Goal: Task Accomplishment & Management: Manage account settings

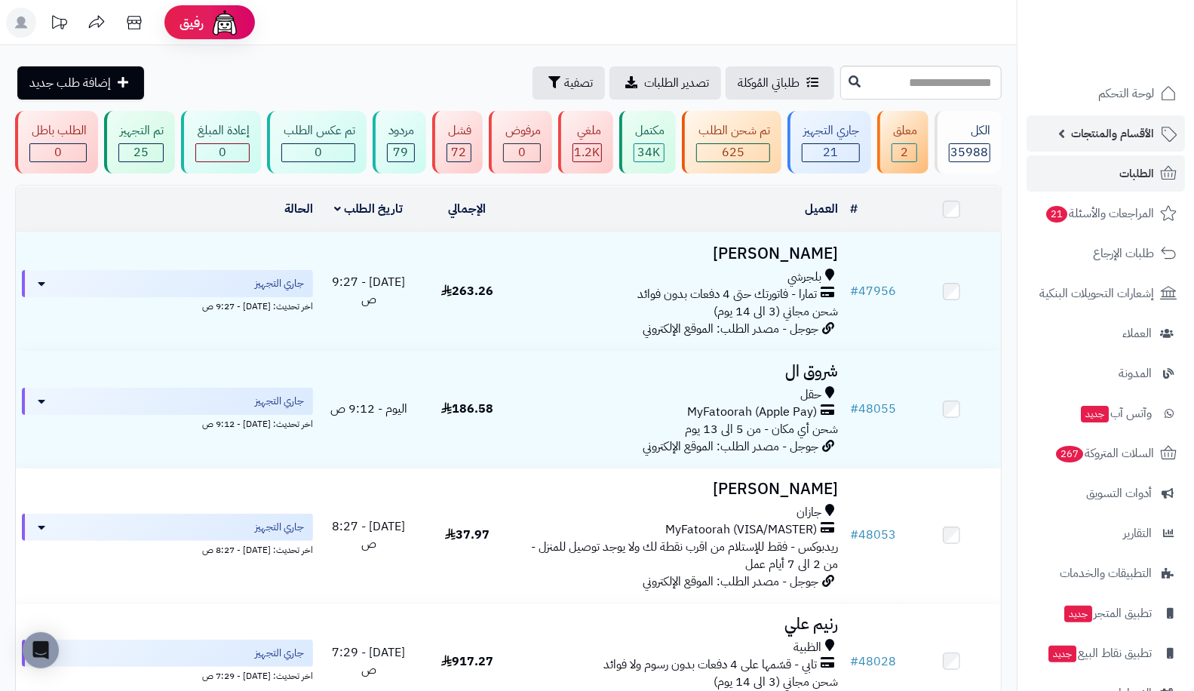
click at [1090, 140] on span "الأقسام والمنتجات" at bounding box center [1112, 133] width 83 height 21
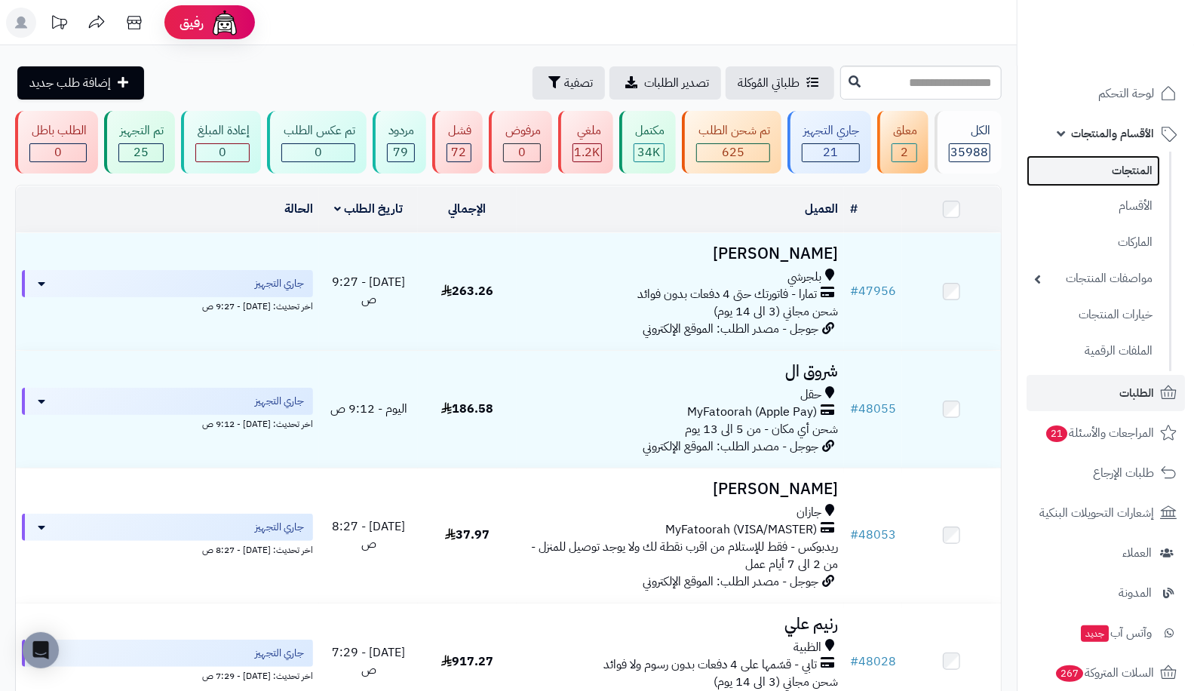
click at [1096, 180] on link "المنتجات" at bounding box center [1094, 170] width 134 height 31
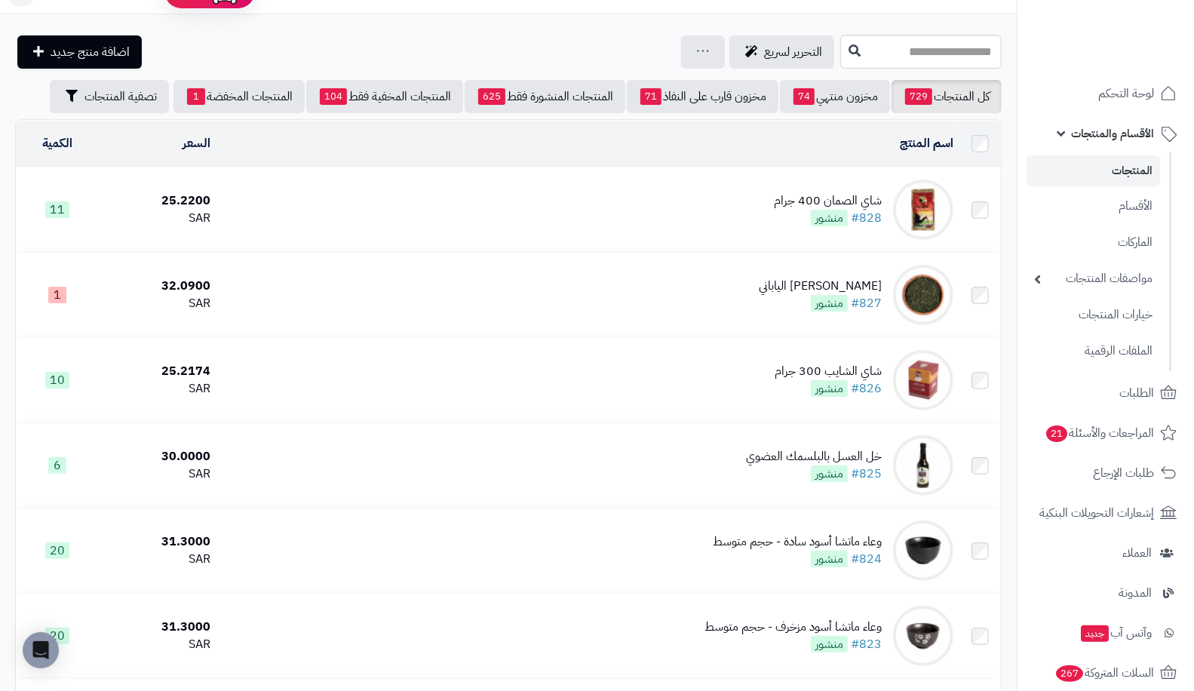
scroll to position [33, 0]
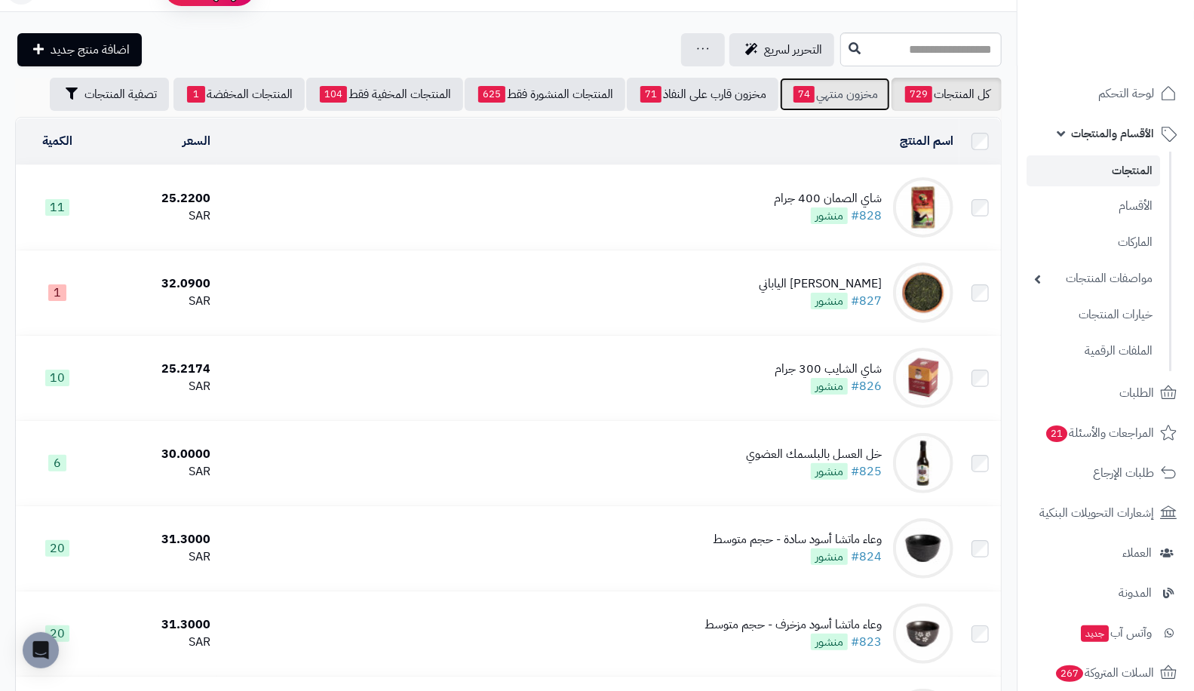
click at [825, 85] on link "مخزون منتهي 74" at bounding box center [835, 94] width 110 height 33
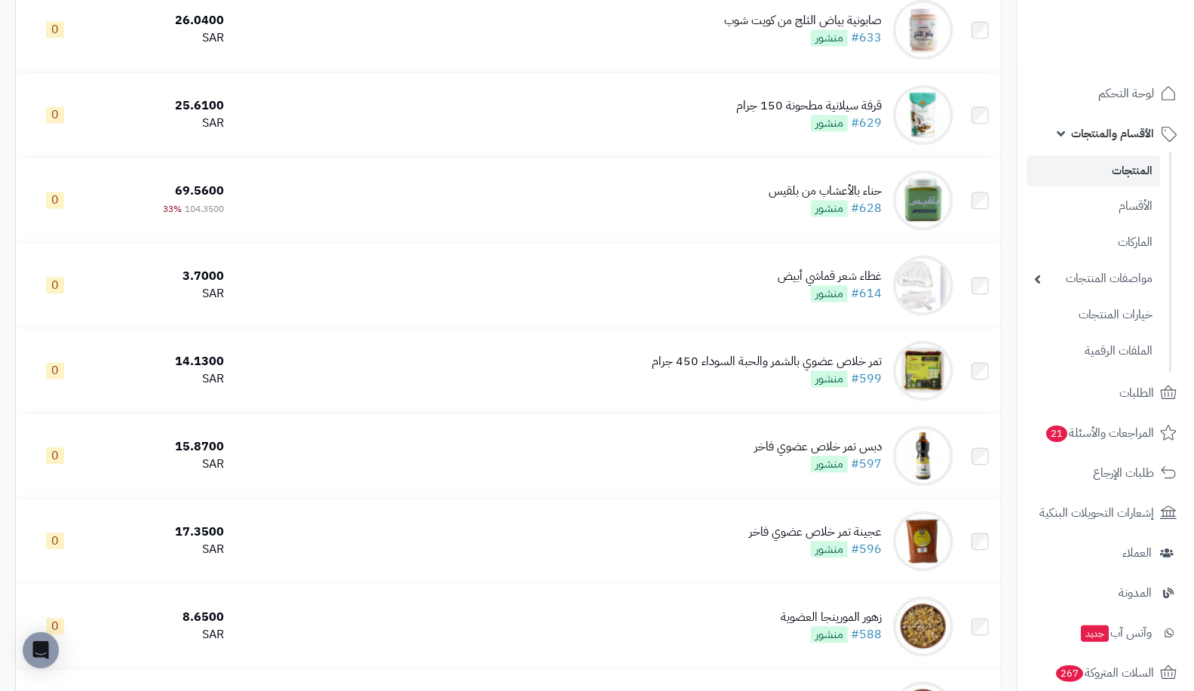
scroll to position [1839, 0]
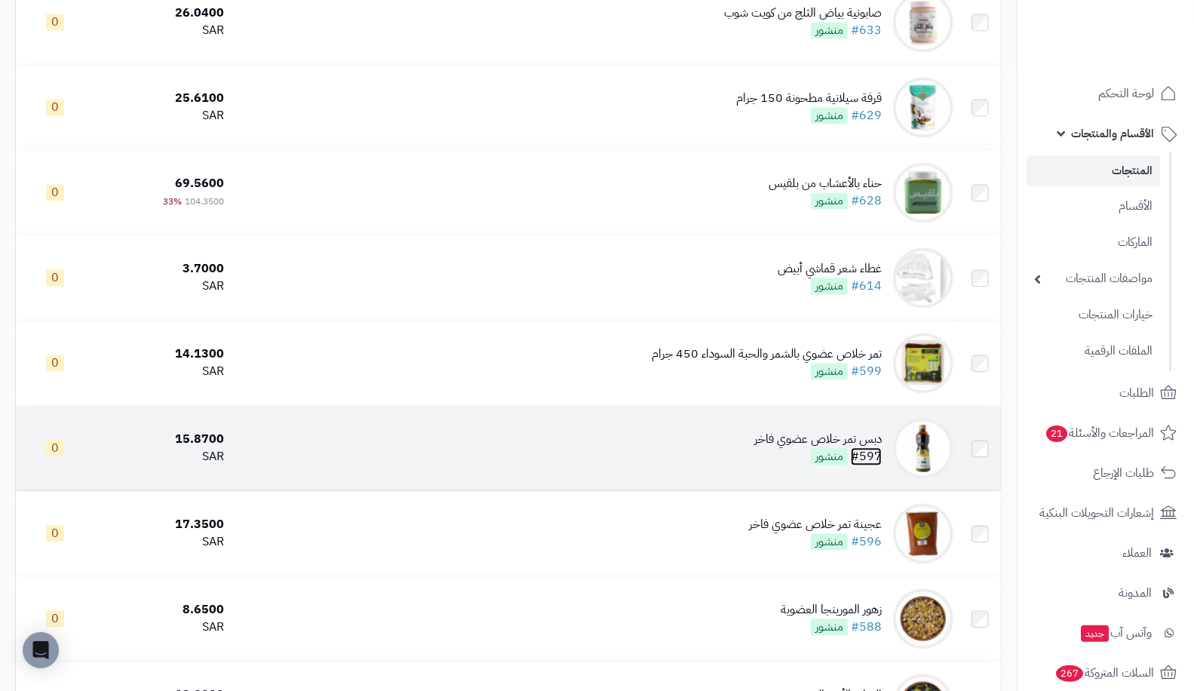
click at [876, 460] on link "#597" at bounding box center [866, 456] width 31 height 18
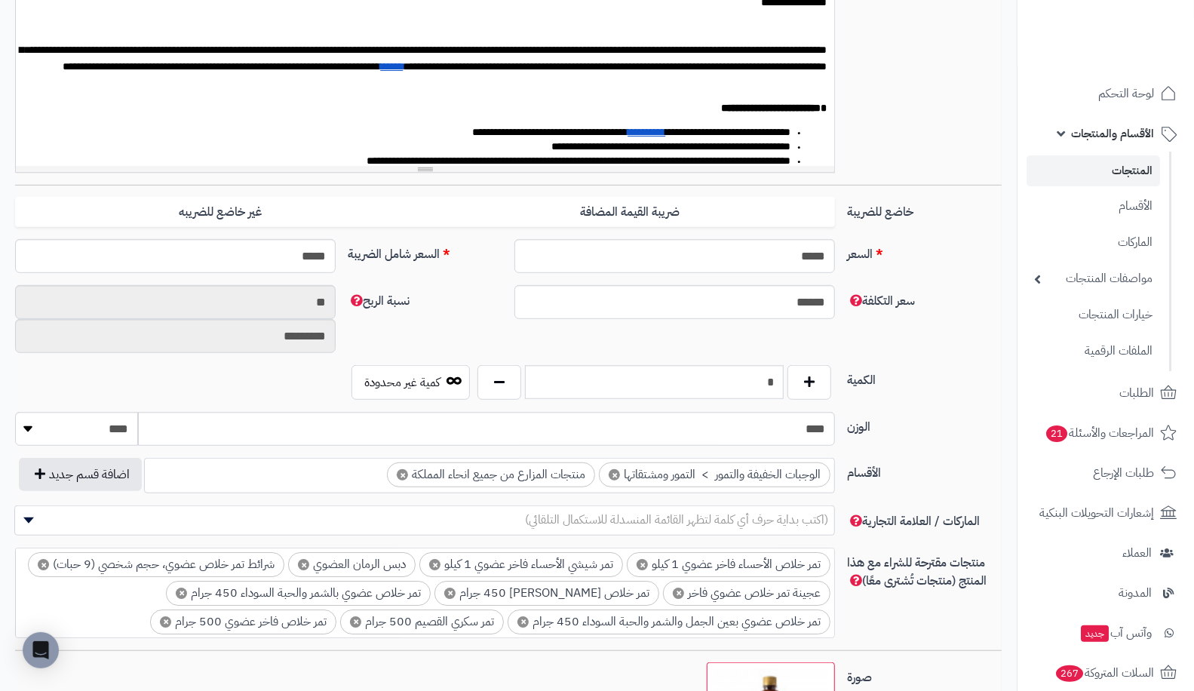
scroll to position [453, 0]
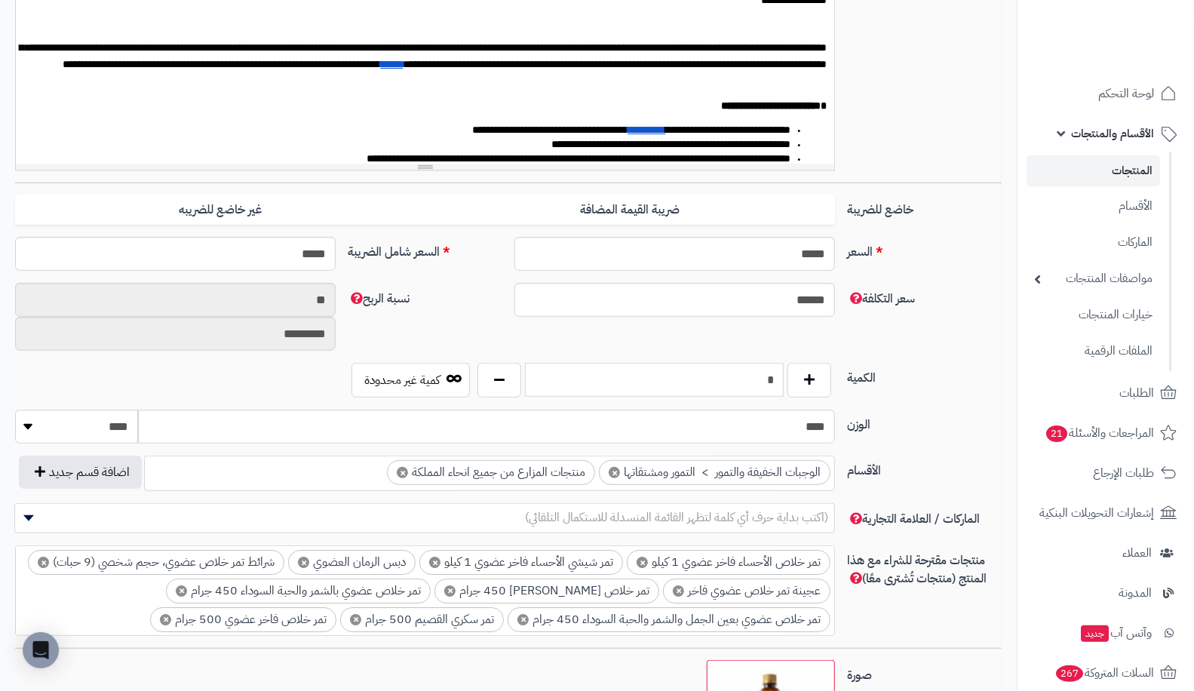
click at [644, 379] on input "*" at bounding box center [655, 380] width 260 height 34
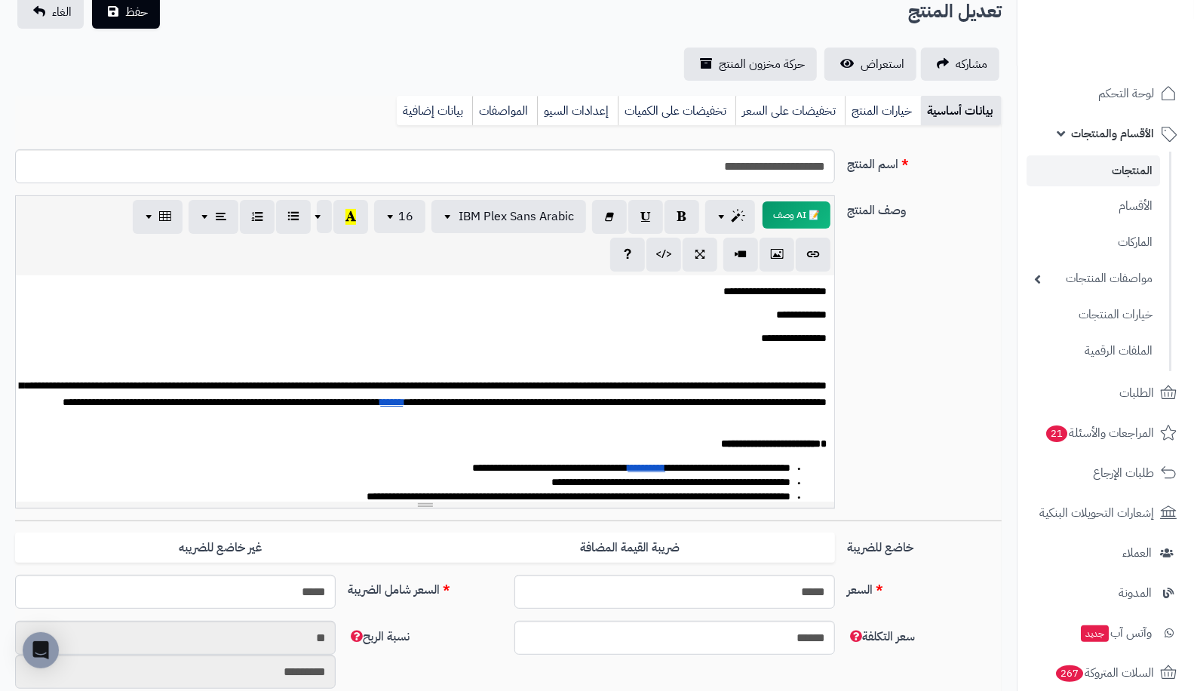
scroll to position [0, 0]
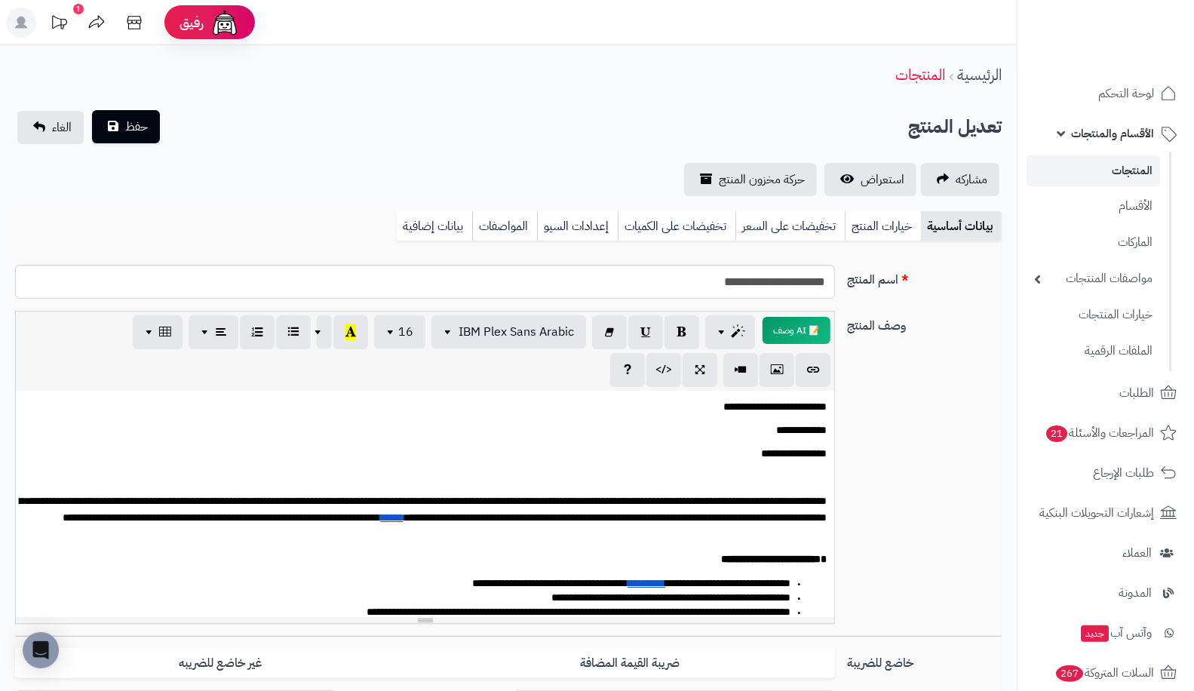
type input "**"
click at [143, 126] on span "حفظ" at bounding box center [136, 127] width 23 height 18
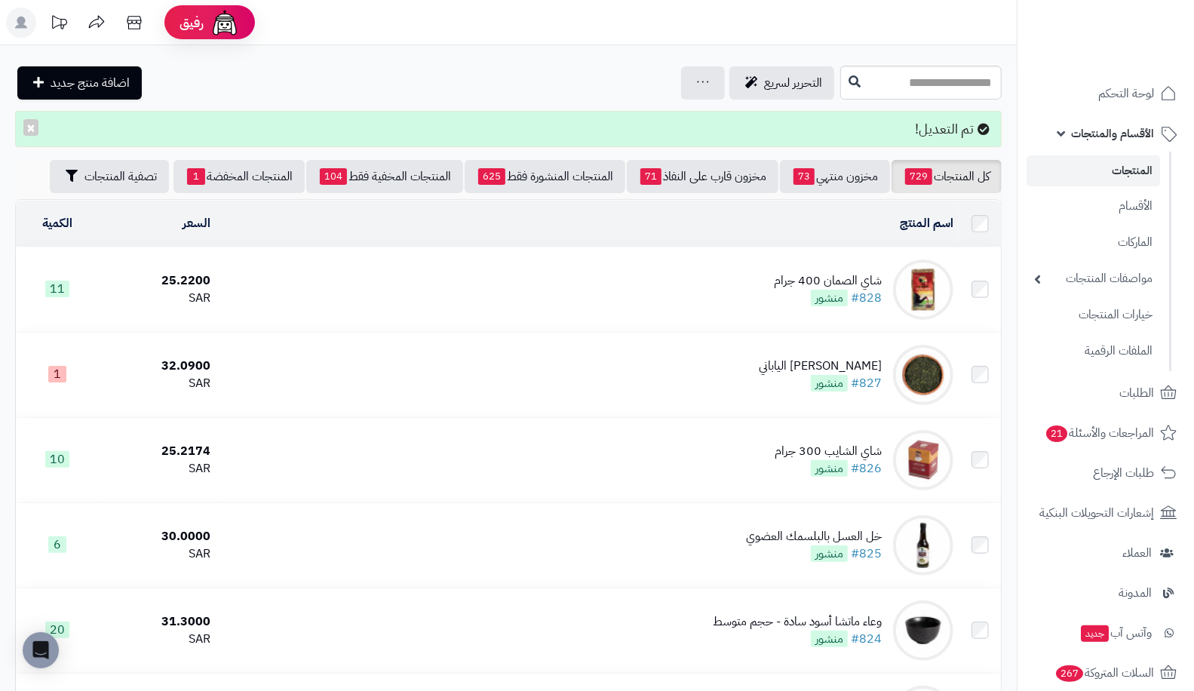
click at [453, 66] on div "التحرير لسريع جرد مخزون المنتجات جرد مخزون الخيارات فقط تعديل أسعار المنتجات ال…" at bounding box center [426, 82] width 822 height 33
click at [806, 177] on span "73" at bounding box center [804, 176] width 21 height 17
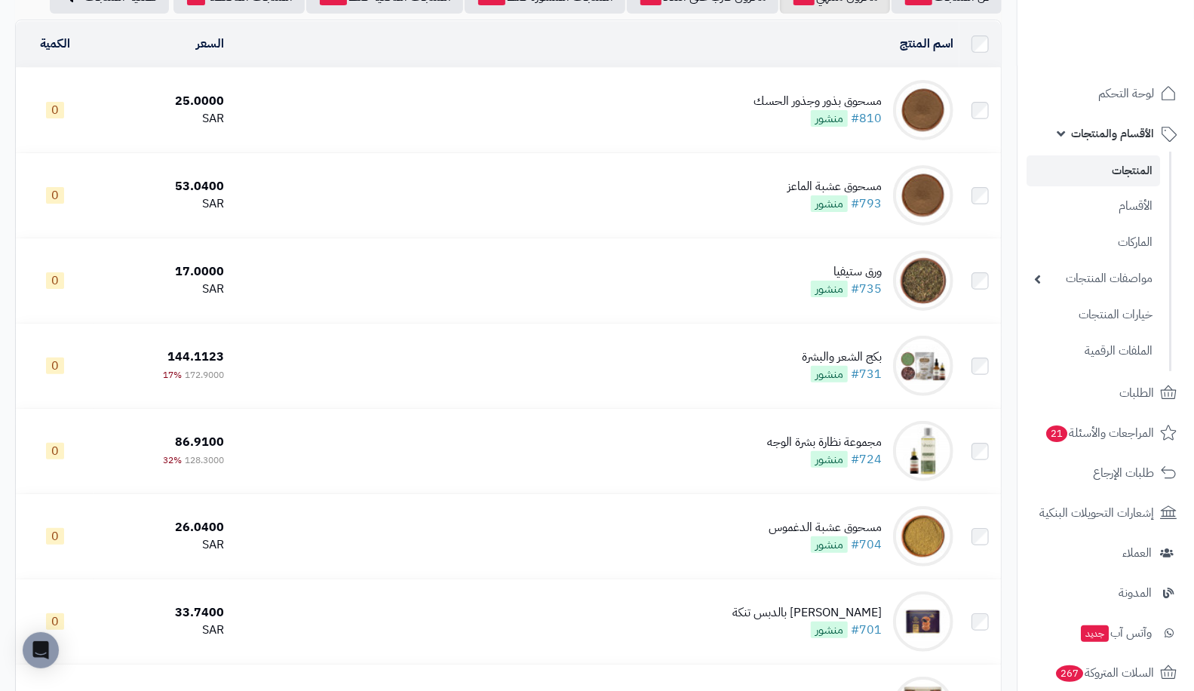
scroll to position [60, 0]
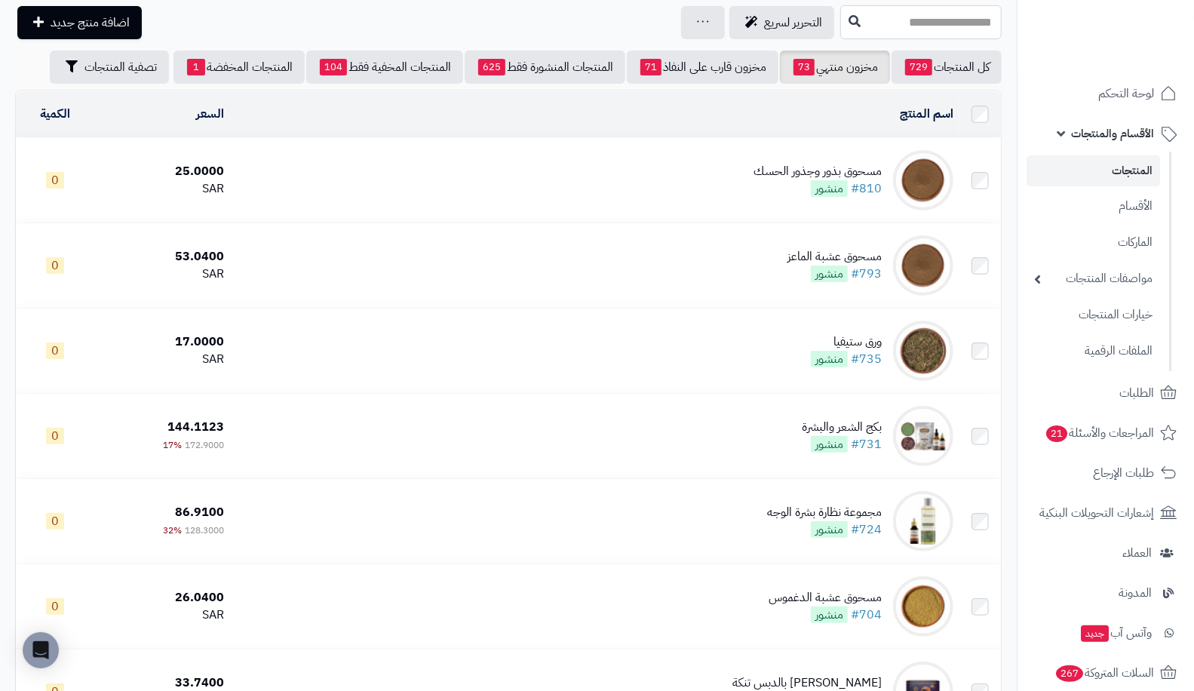
click at [906, 20] on input "text" at bounding box center [921, 22] width 161 height 34
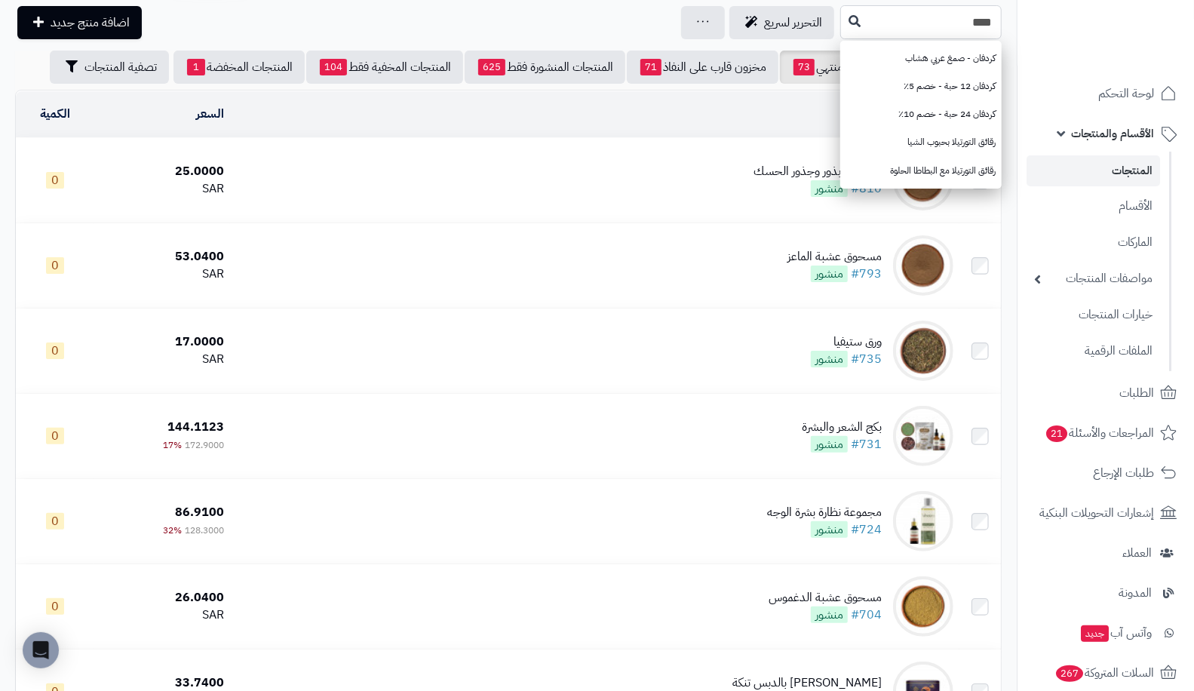
type input "****"
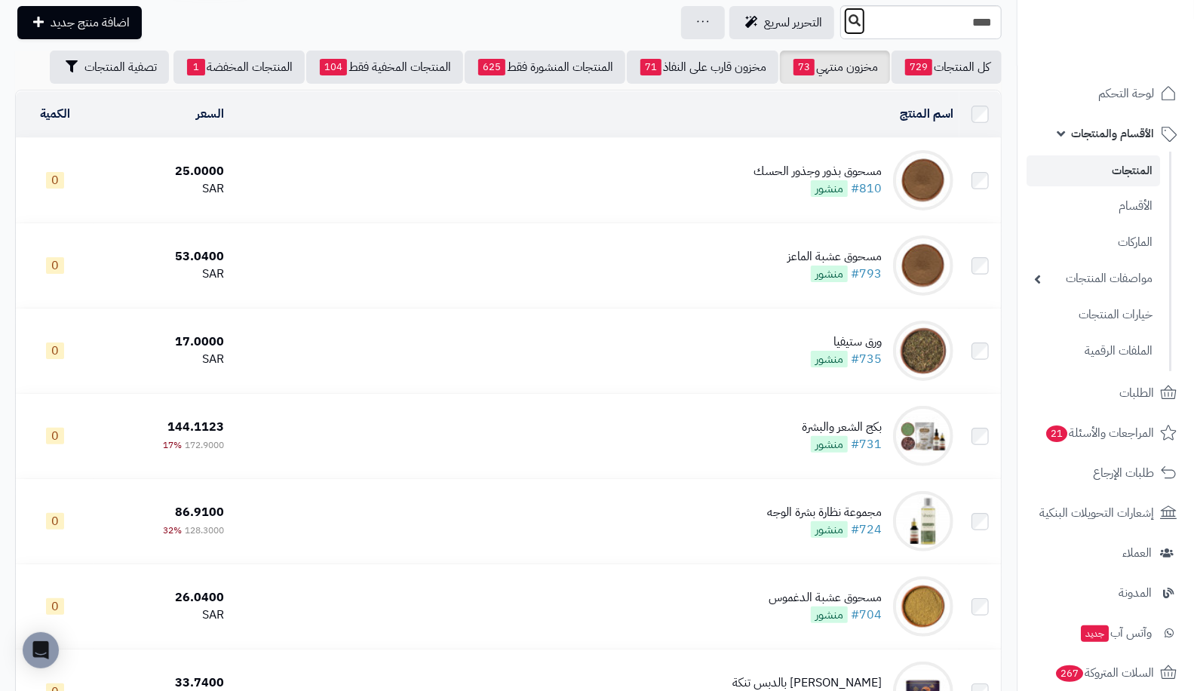
click at [849, 24] on icon at bounding box center [855, 20] width 12 height 12
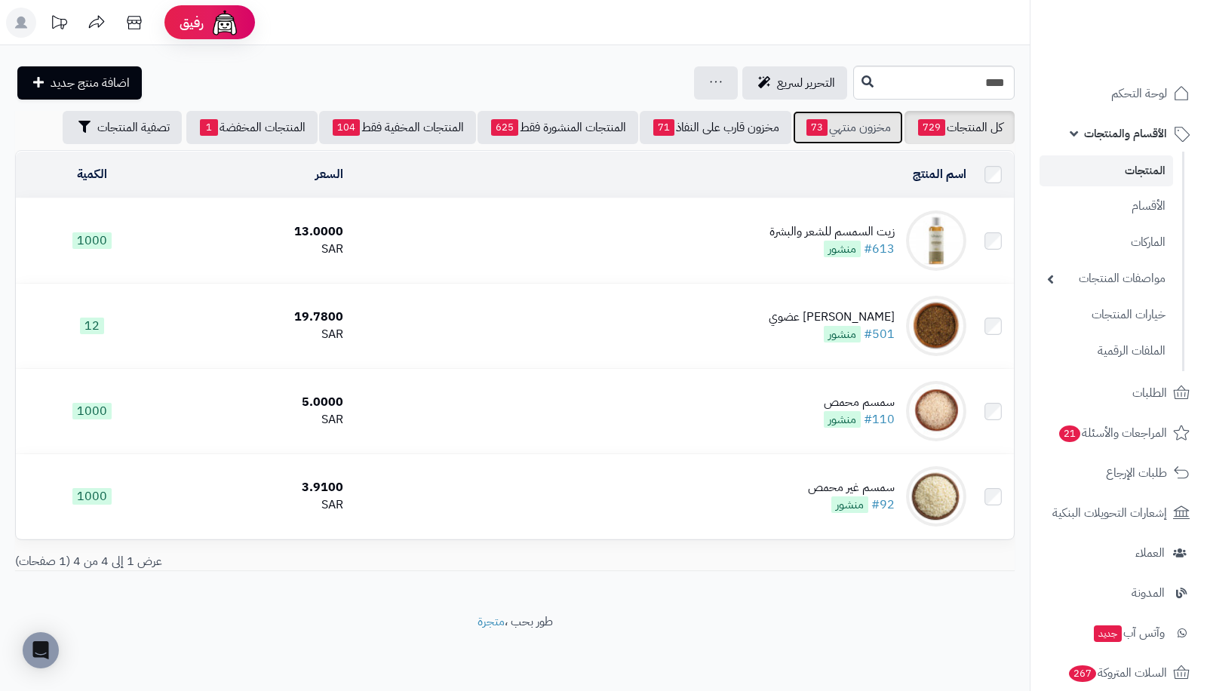
click at [826, 131] on link "مخزون منتهي 73" at bounding box center [848, 127] width 110 height 33
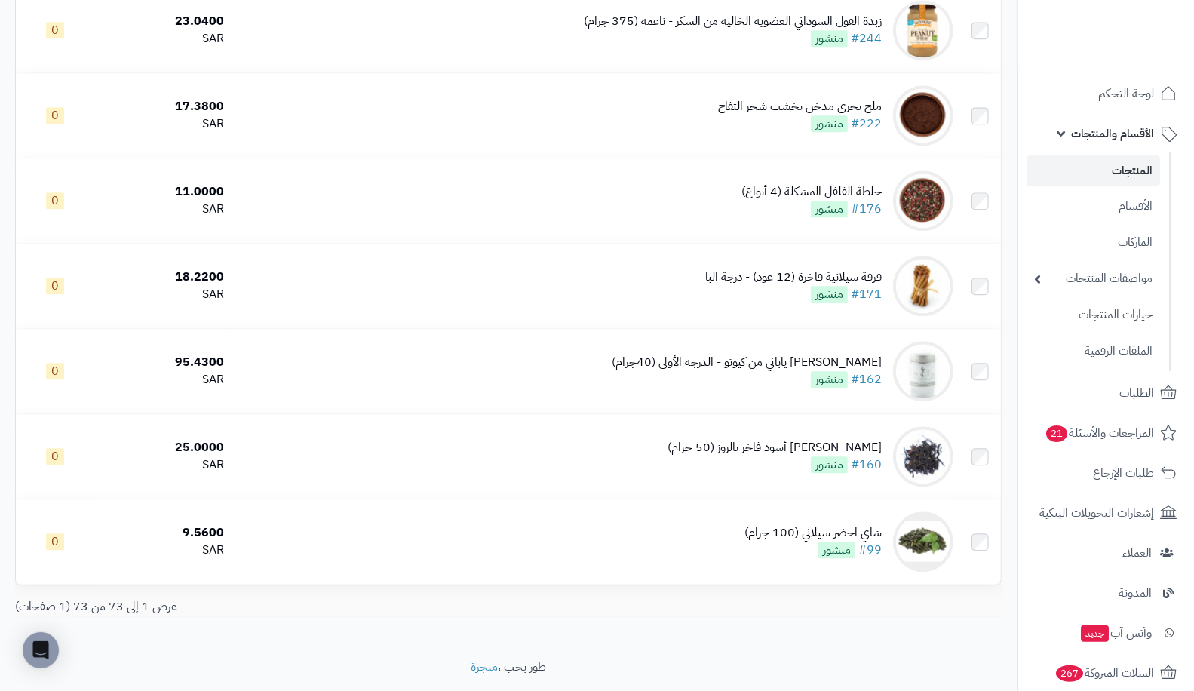
scroll to position [5833, 0]
